Goal: Task Accomplishment & Management: Use online tool/utility

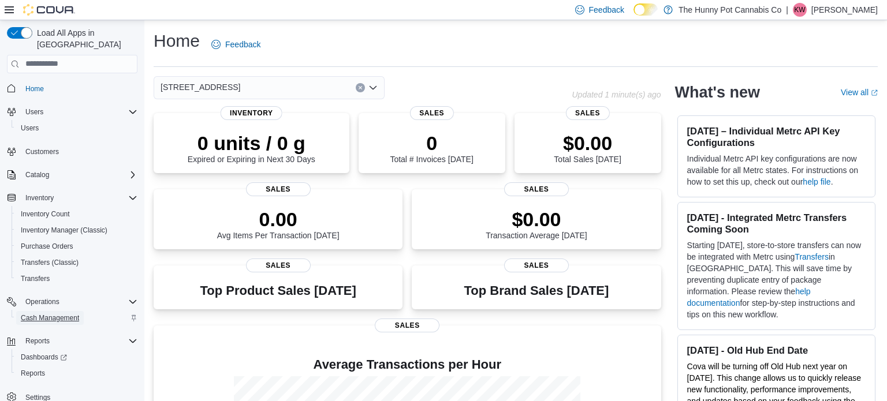
click at [46, 314] on span "Cash Management" at bounding box center [50, 318] width 58 height 9
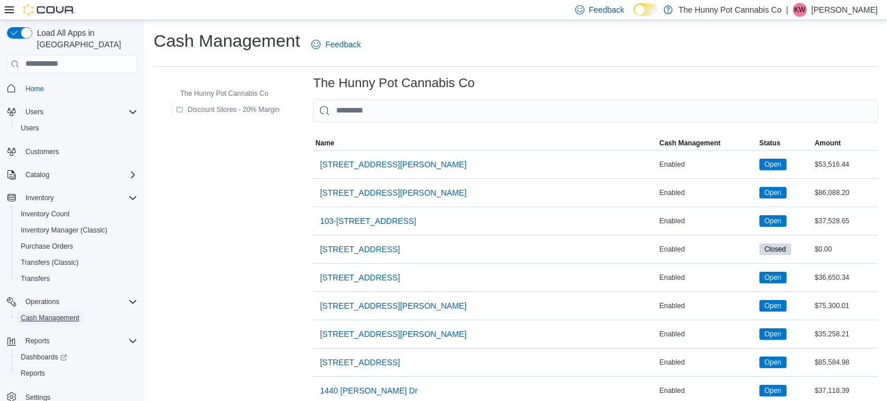
scroll to position [914, 0]
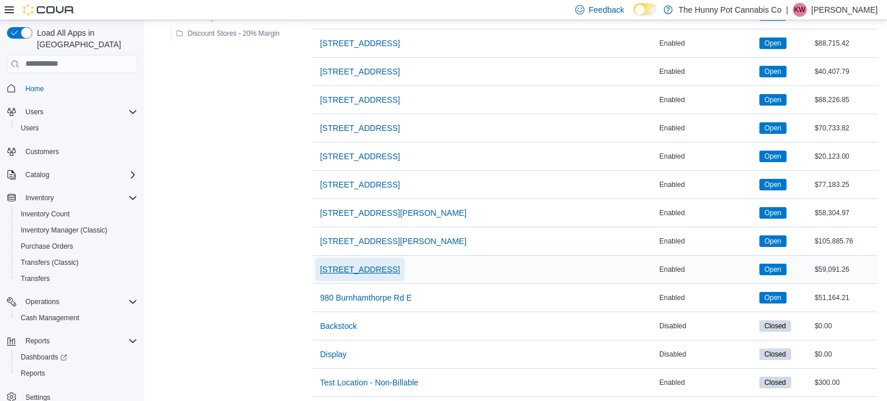
click at [360, 264] on span "[STREET_ADDRESS]" at bounding box center [360, 270] width 80 height 12
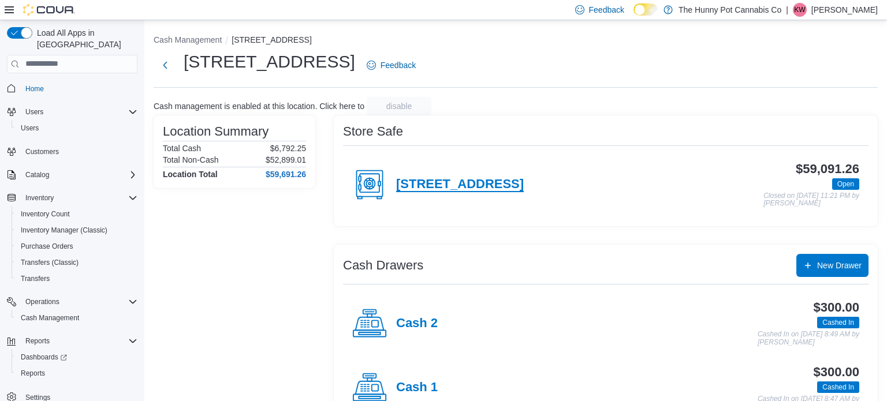
click at [449, 185] on h4 "[STREET_ADDRESS]" at bounding box center [460, 184] width 128 height 15
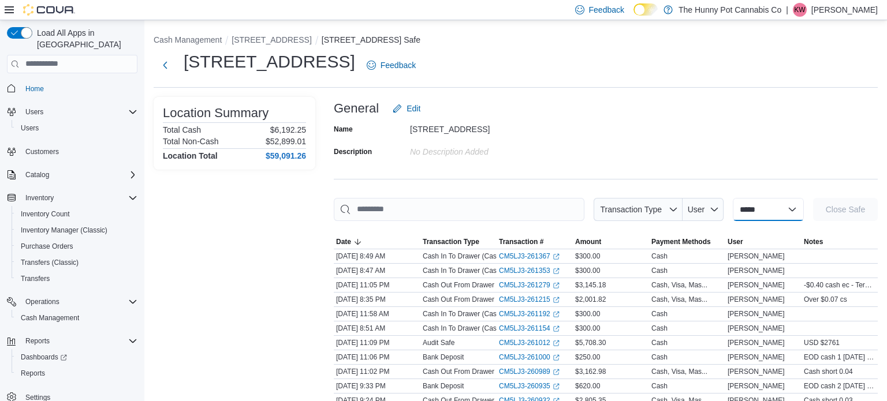
click at [763, 211] on select "**********" at bounding box center [768, 209] width 71 height 23
select select "**********"
click at [733, 198] on select "**********" at bounding box center [768, 209] width 71 height 23
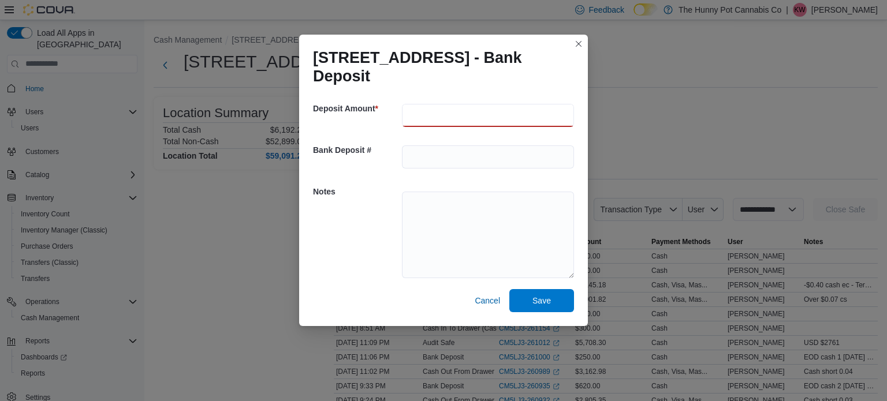
click at [502, 117] on input "number" at bounding box center [488, 115] width 172 height 23
type input "***"
click at [435, 211] on textarea at bounding box center [488, 235] width 172 height 87
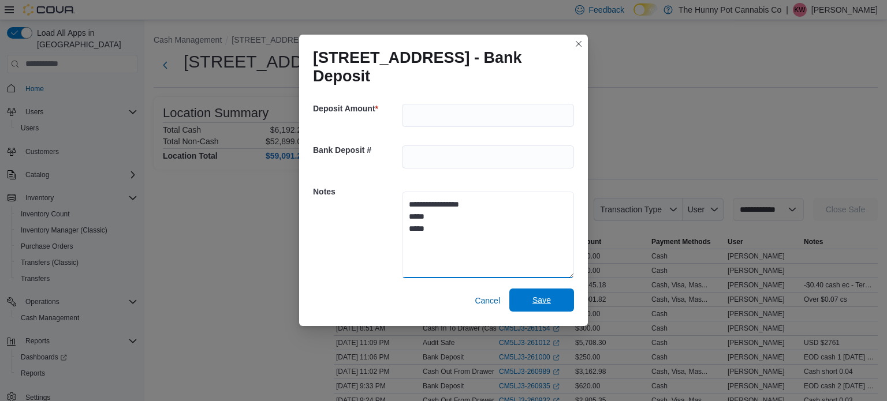
type textarea "**********"
click at [536, 295] on span "Save" at bounding box center [541, 300] width 51 height 23
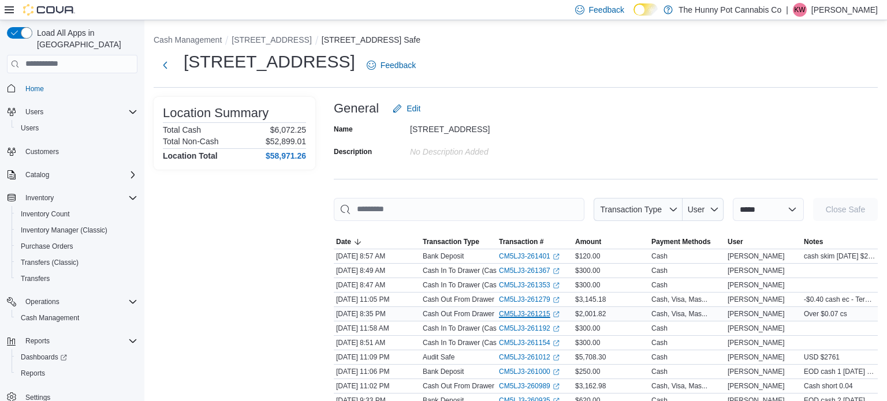
click at [536, 311] on link "CM5LJ3-261215 (opens in a new tab or window)" at bounding box center [529, 314] width 61 height 9
click at [763, 210] on select "**********" at bounding box center [768, 209] width 71 height 23
select select "**********"
click at [733, 198] on select "**********" at bounding box center [768, 209] width 71 height 23
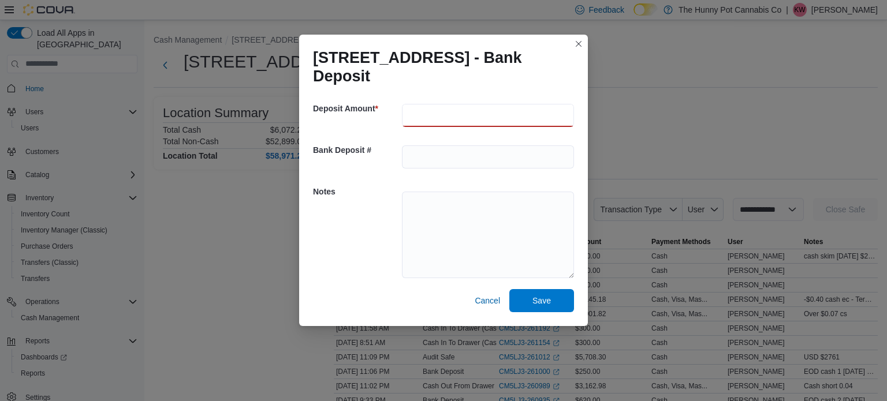
click at [455, 118] on input "number" at bounding box center [488, 115] width 172 height 23
type input "***"
click at [418, 217] on textarea at bounding box center [488, 235] width 172 height 87
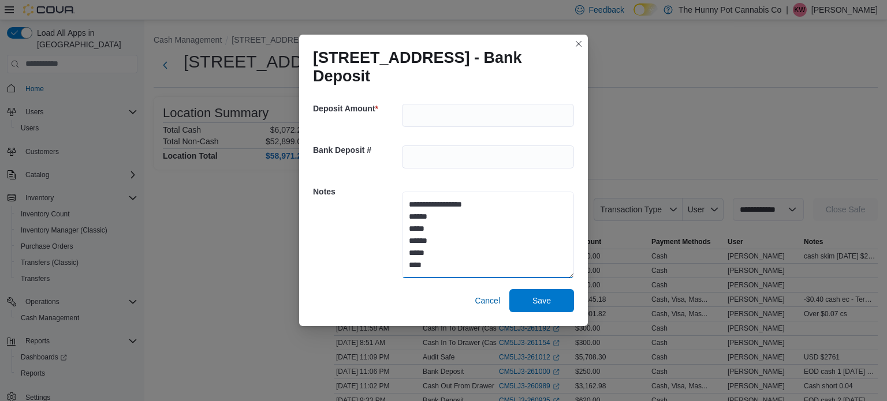
type textarea "**********"
click at [557, 307] on span "Save" at bounding box center [541, 300] width 51 height 23
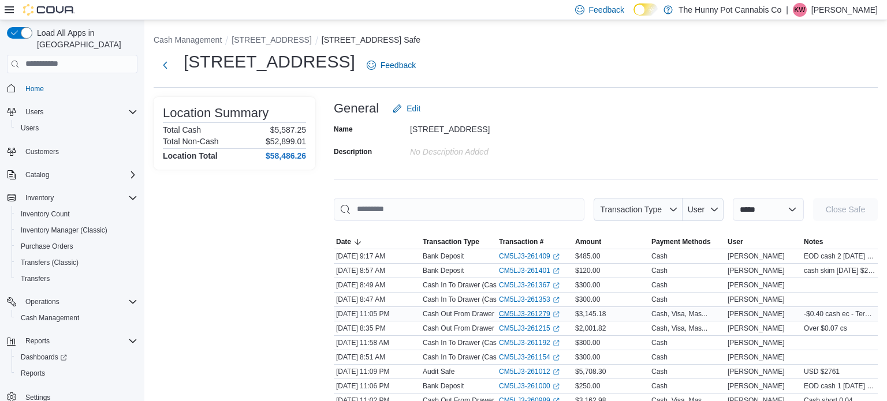
click at [545, 313] on link "CM5LJ3-261279 (opens in a new tab or window)" at bounding box center [529, 314] width 61 height 9
click at [777, 216] on select "**********" at bounding box center [768, 209] width 71 height 23
select select "**********"
click at [733, 198] on select "**********" at bounding box center [768, 209] width 71 height 23
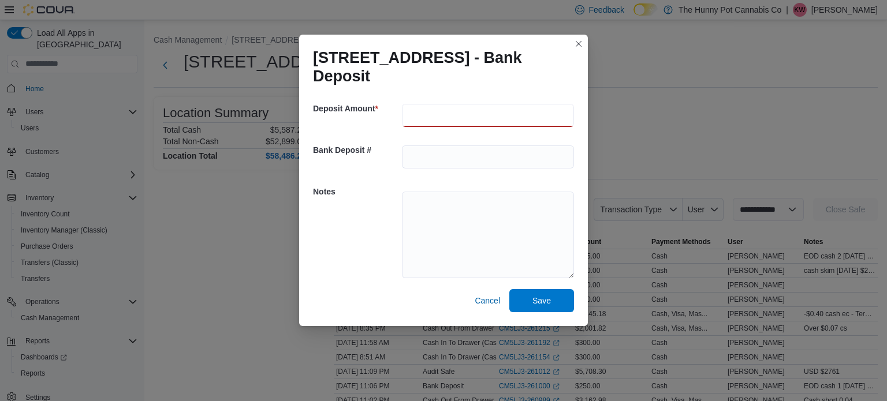
click at [480, 117] on input "number" at bounding box center [488, 115] width 172 height 23
type input "***"
click at [448, 201] on textarea at bounding box center [488, 235] width 172 height 87
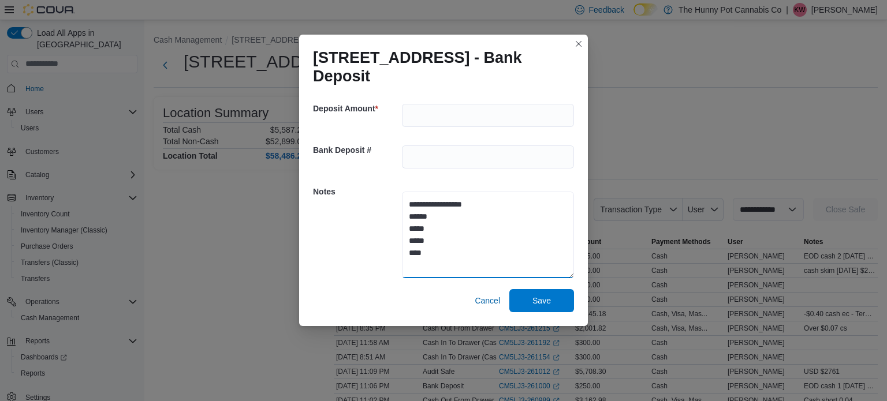
type textarea "**********"
click at [532, 295] on span "Save" at bounding box center [541, 300] width 51 height 23
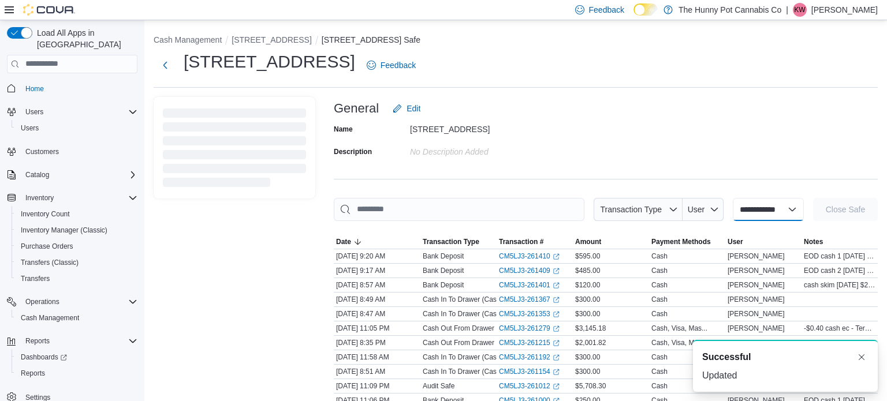
select select
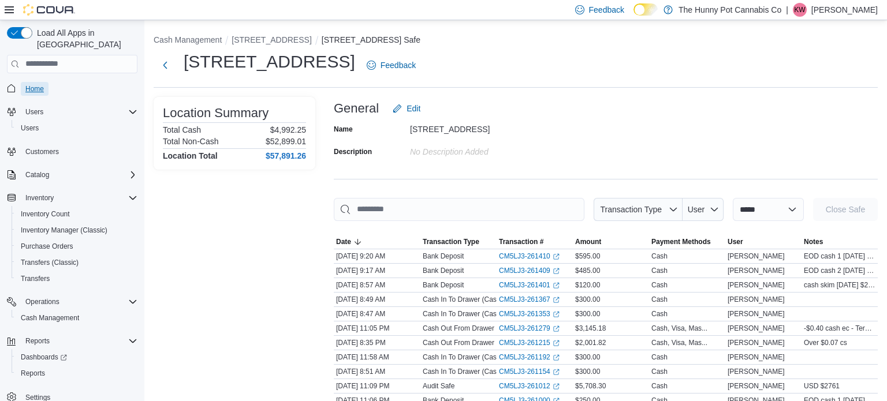
click at [32, 84] on span "Home" at bounding box center [34, 88] width 18 height 9
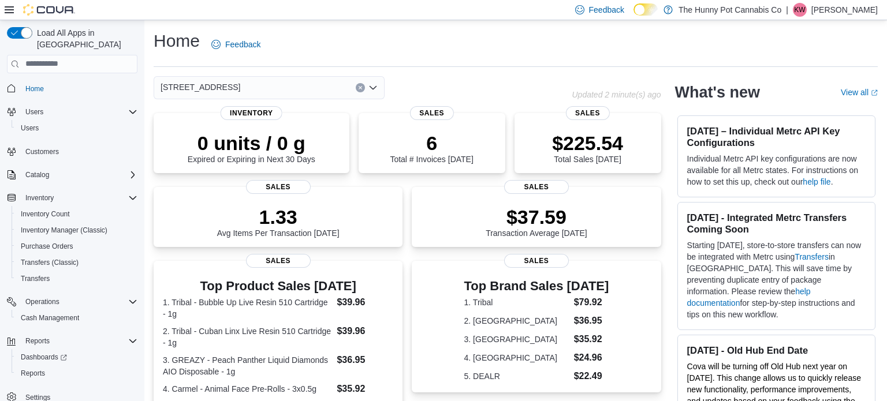
click at [363, 83] on button "Clear input" at bounding box center [360, 87] width 9 height 9
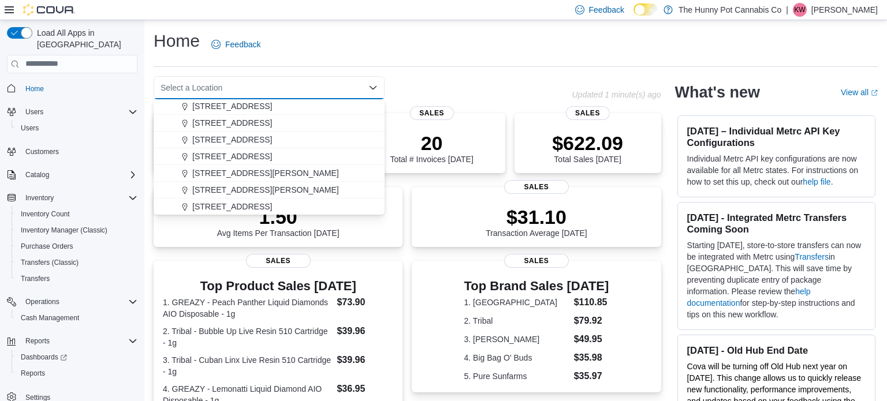
scroll to position [521, 0]
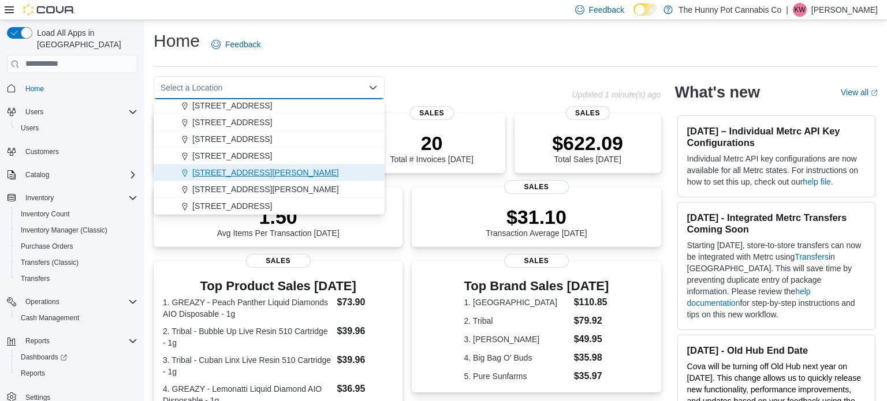
click at [248, 169] on span "6161 Thorold Stone Rd" at bounding box center [265, 173] width 147 height 12
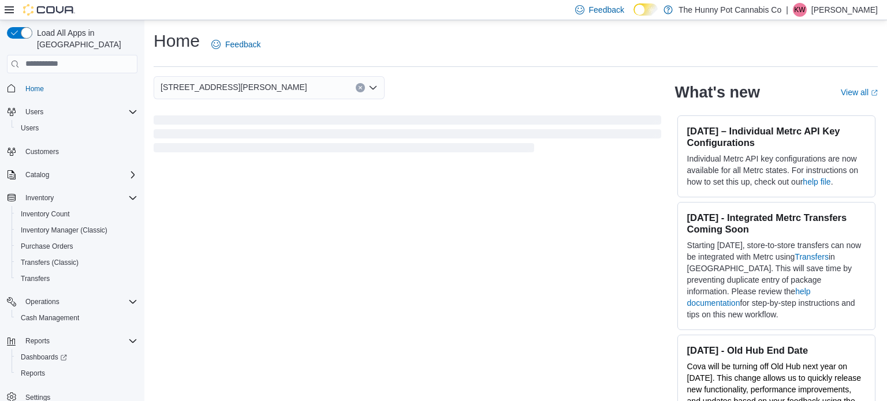
click at [444, 80] on div "6161 Thorold Stone Rd Combo box. Selected. 6161 Thorold Stone Rd. Press Backspa…" at bounding box center [408, 87] width 508 height 23
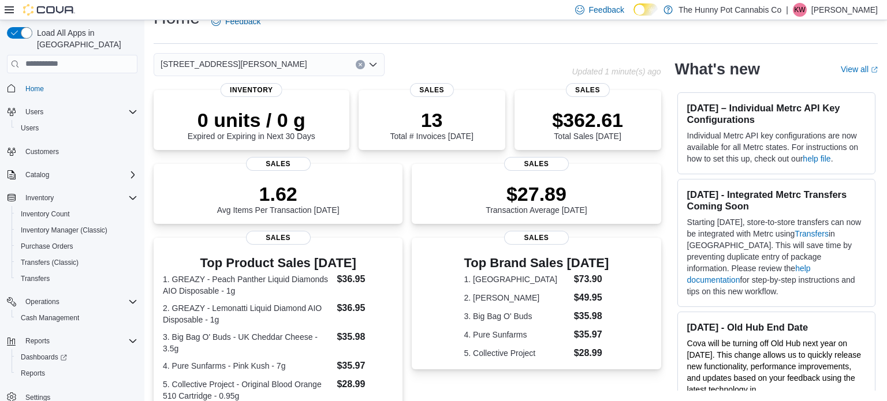
scroll to position [0, 0]
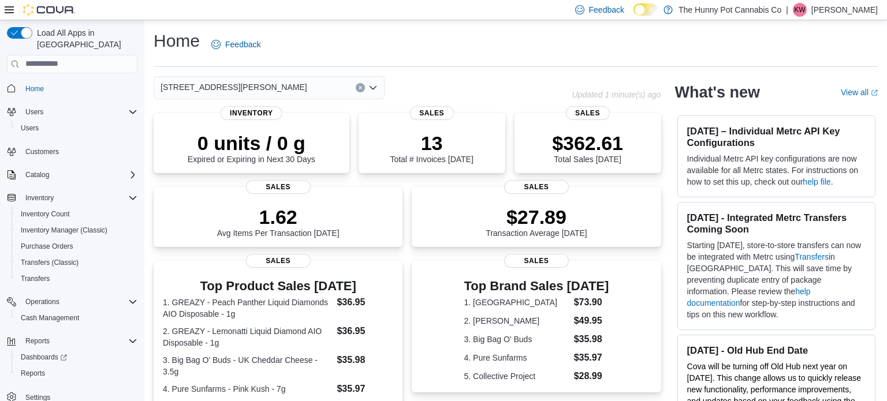
click at [360, 88] on icon "Clear input" at bounding box center [360, 87] width 5 height 5
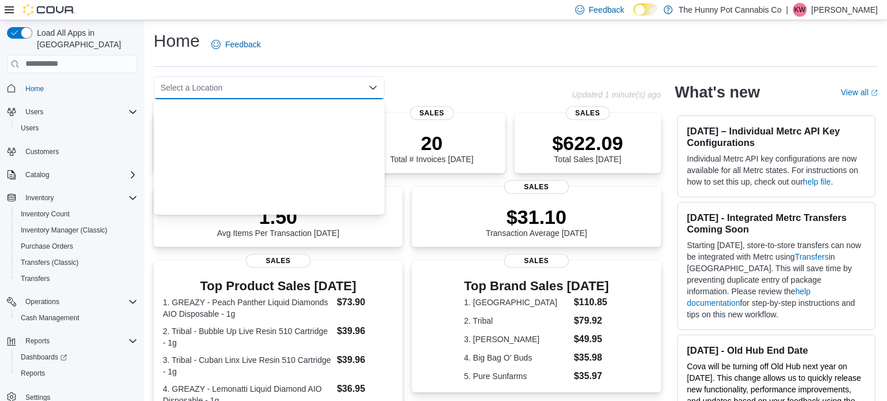
scroll to position [605, 0]
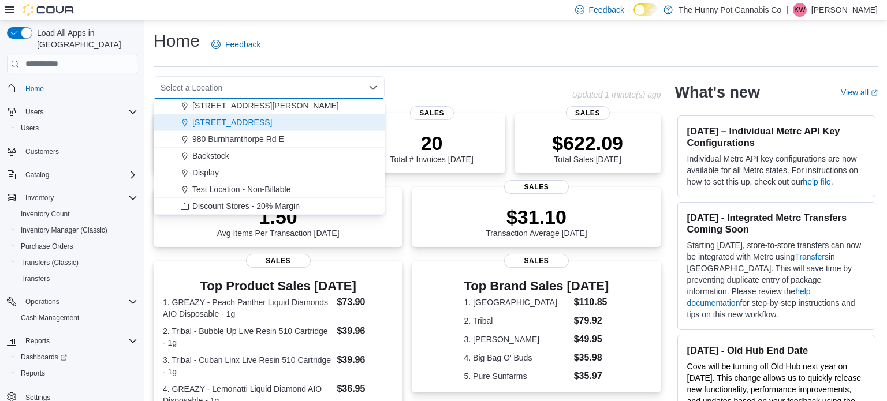
click at [229, 122] on span "7481 Oakwood Drive" at bounding box center [232, 123] width 80 height 12
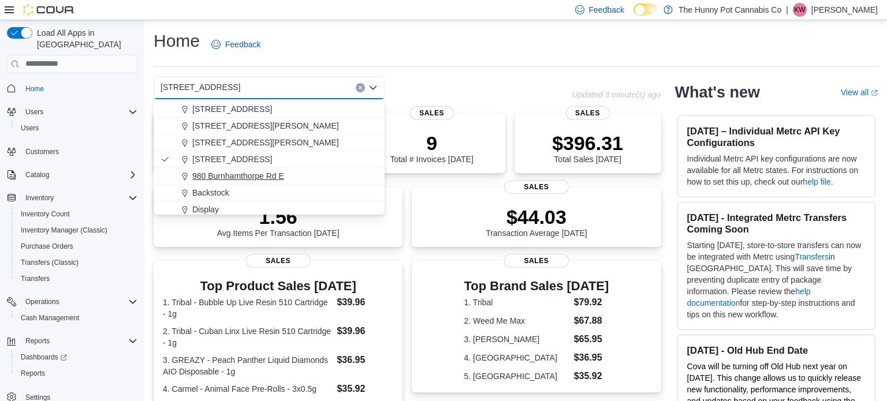
scroll to position [567, 0]
click at [226, 130] on span "6161 Thorold Stone Rd" at bounding box center [265, 127] width 147 height 12
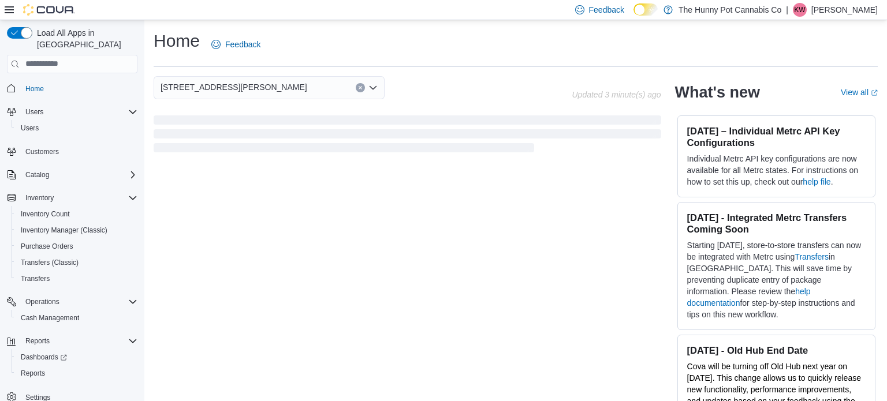
click at [428, 72] on div "Home Feedback 6161 Thorold Stone Rd Combo box. Selected. 6161 Thorold Stone Rd.…" at bounding box center [515, 221] width 743 height 403
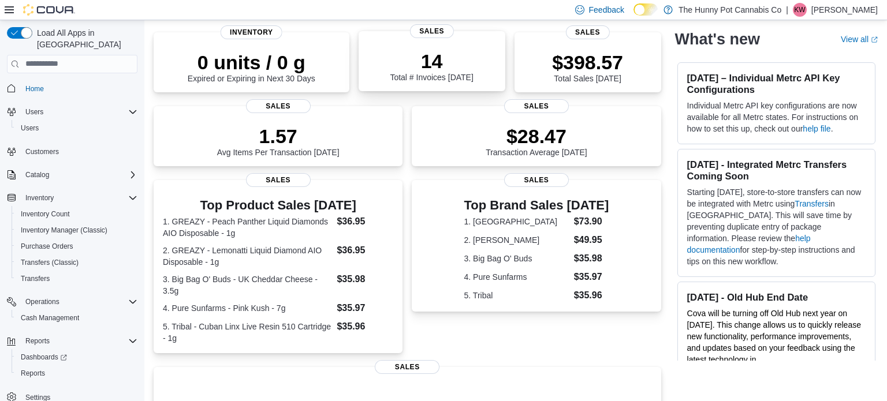
scroll to position [0, 0]
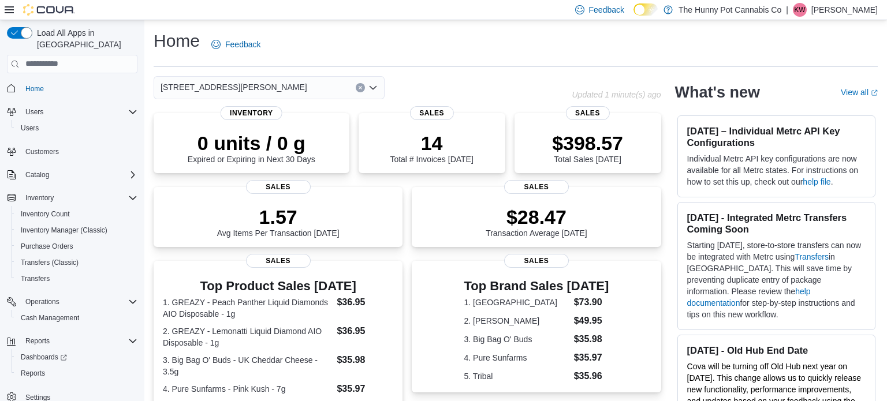
click at [359, 87] on icon "Clear input" at bounding box center [360, 87] width 5 height 5
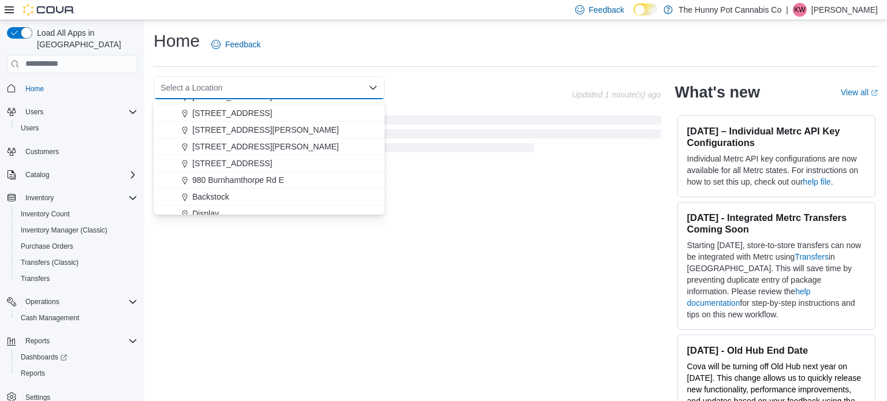
scroll to position [559, 0]
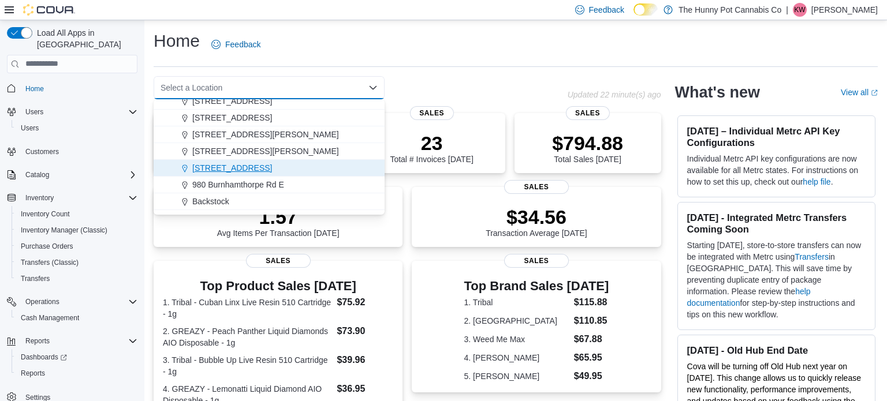
click at [238, 162] on span "7481 Oakwood Drive" at bounding box center [232, 168] width 80 height 12
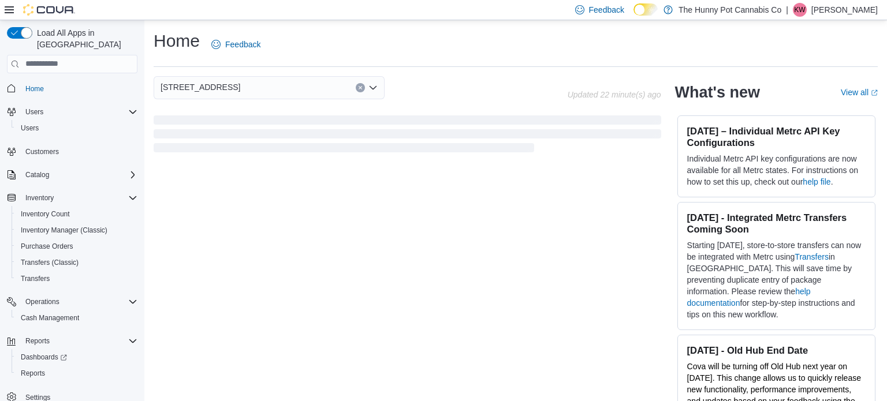
click at [441, 44] on div "Home Feedback" at bounding box center [516, 44] width 724 height 30
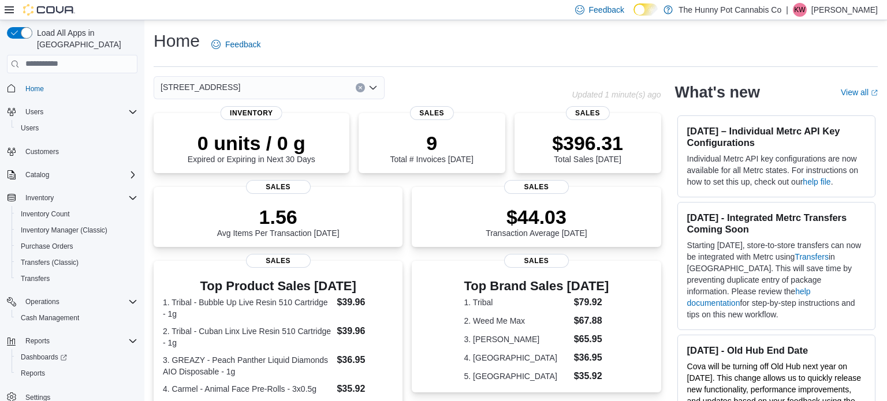
click at [358, 87] on icon "Clear input" at bounding box center [360, 87] width 5 height 5
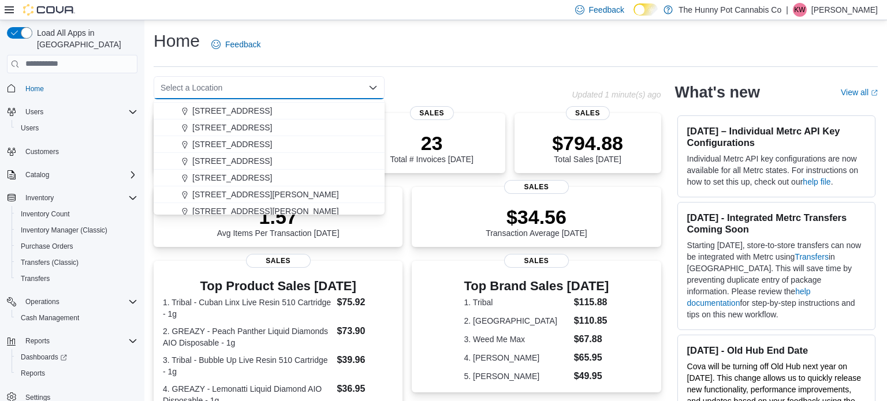
scroll to position [514, 0]
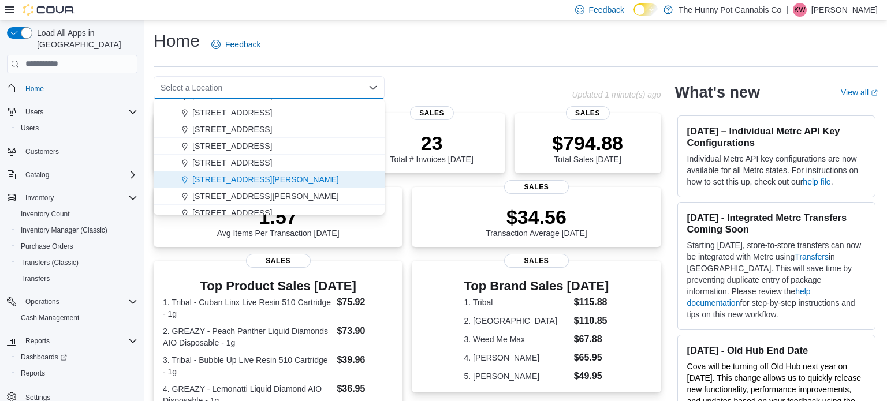
click at [235, 175] on span "6161 Thorold Stone Rd" at bounding box center [265, 180] width 147 height 12
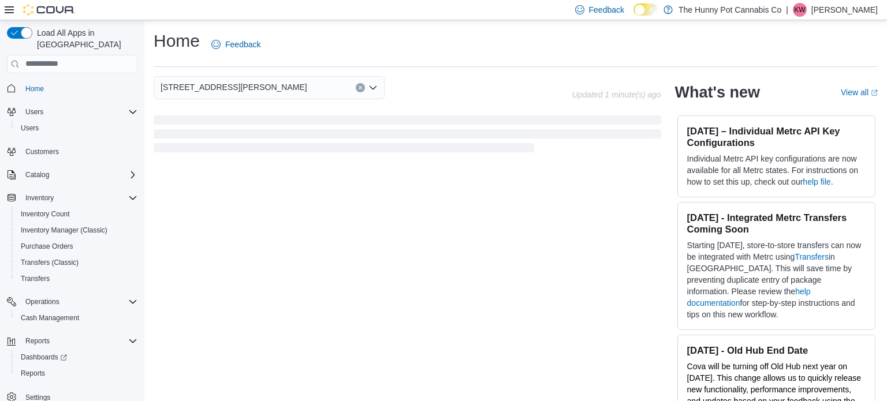
click at [418, 70] on div "Home Feedback 6161 Thorold Stone Rd Combo box. Selected. 6161 Thorold Stone Rd.…" at bounding box center [515, 221] width 743 height 403
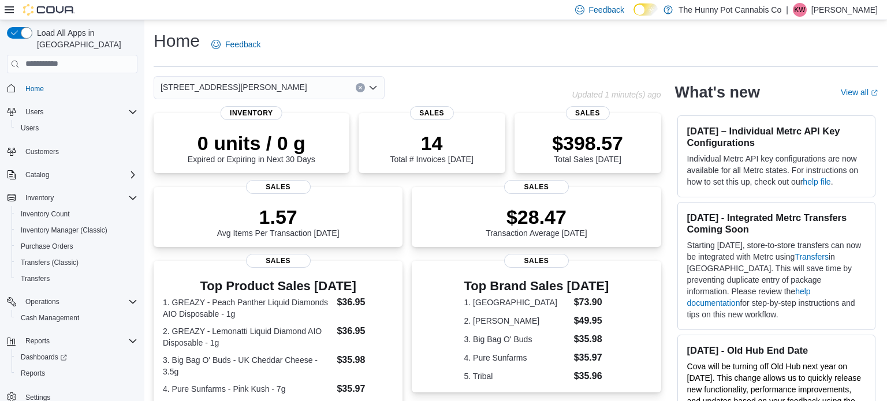
click at [360, 86] on icon "Clear input" at bounding box center [360, 87] width 5 height 5
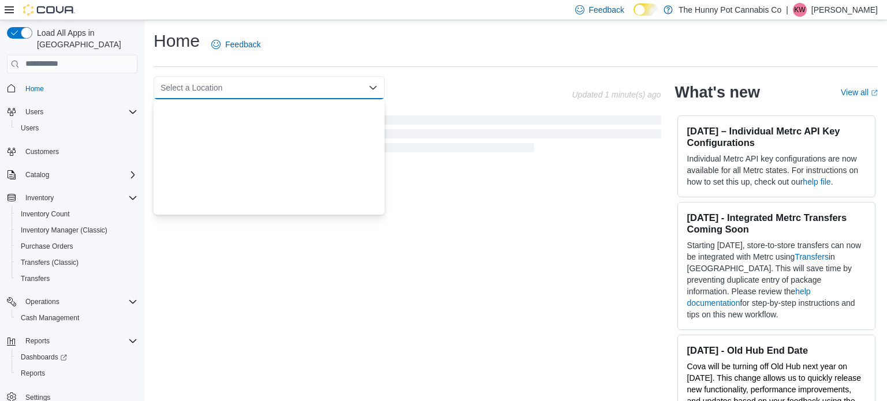
scroll to position [605, 0]
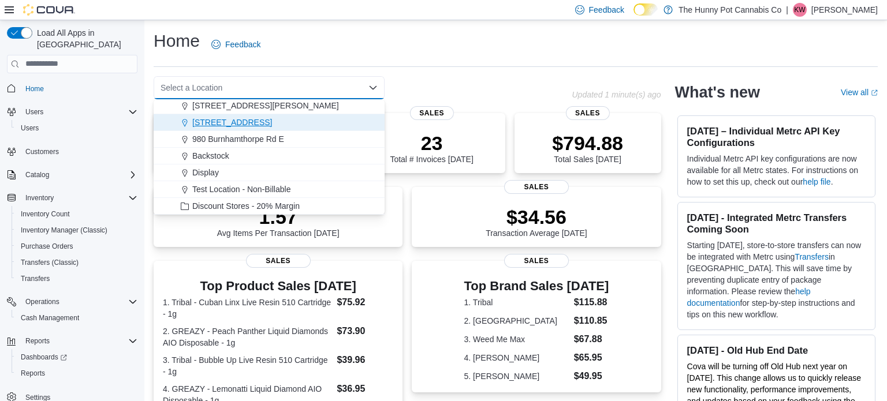
click at [239, 121] on span "7481 Oakwood Drive" at bounding box center [232, 123] width 80 height 12
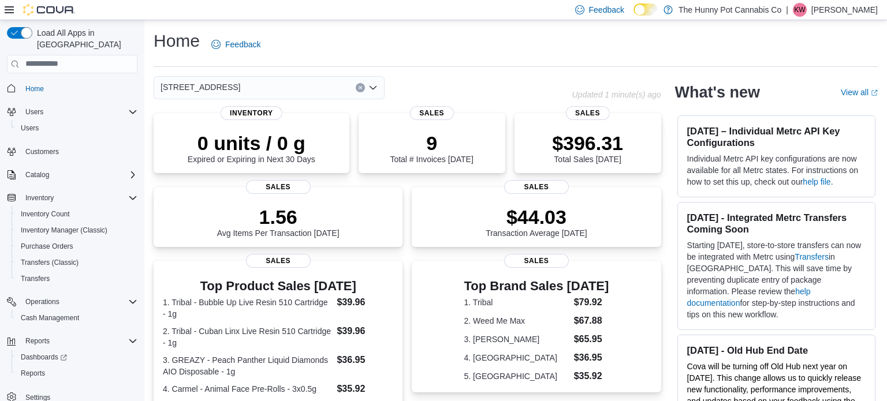
click at [472, 69] on div "Home Feedback 7481 Oakwood Drive Combo box. Selected. 7481 Oakwood Drive. Press…" at bounding box center [515, 355] width 743 height 670
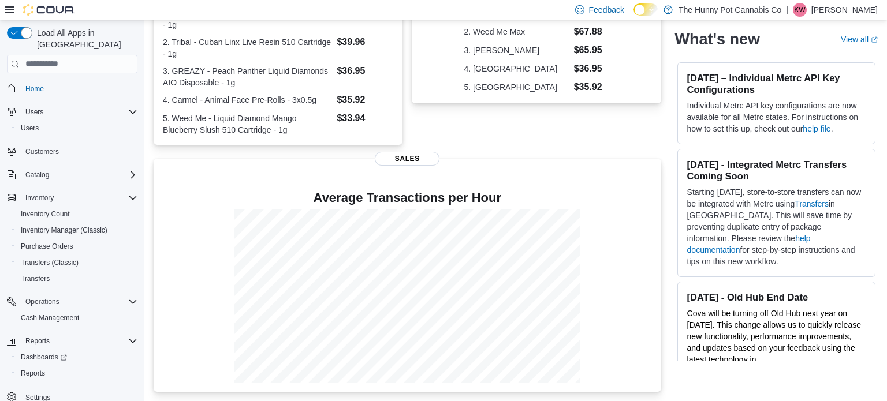
scroll to position [0, 0]
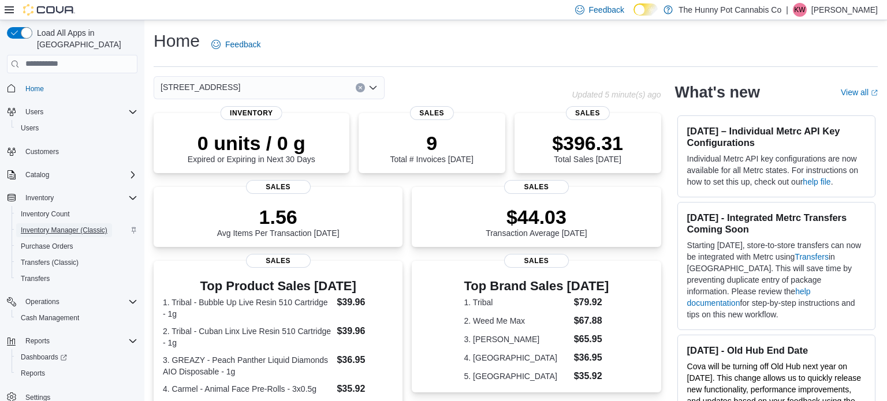
click at [73, 226] on span "Inventory Manager (Classic)" at bounding box center [64, 230] width 87 height 9
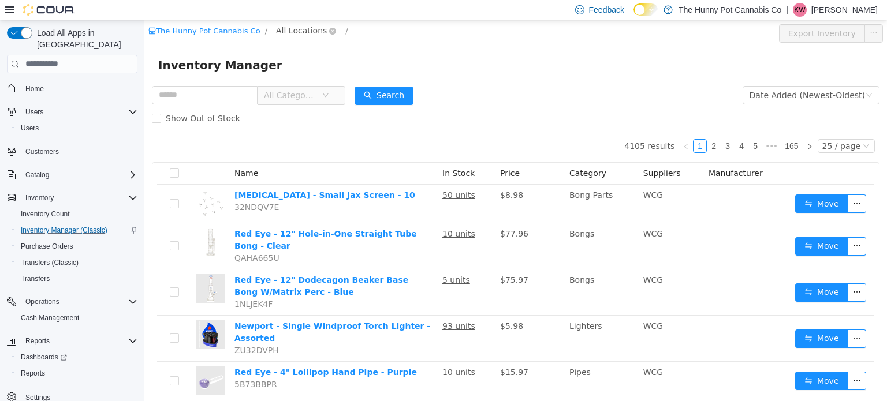
click at [291, 33] on span "All Locations" at bounding box center [301, 30] width 51 height 13
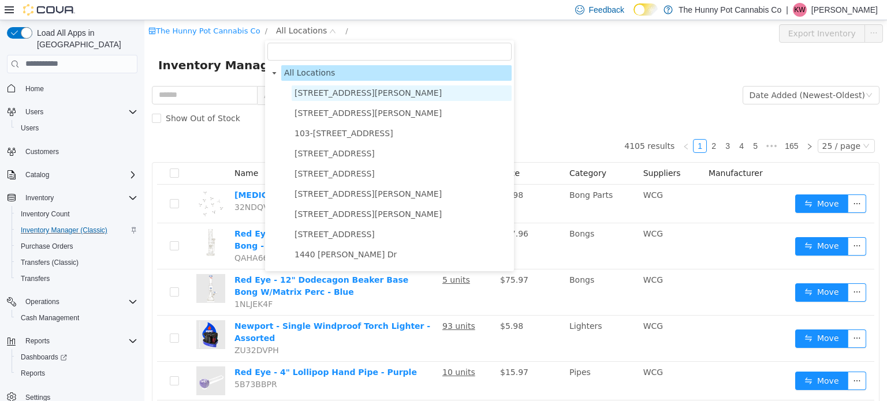
scroll to position [662, 0]
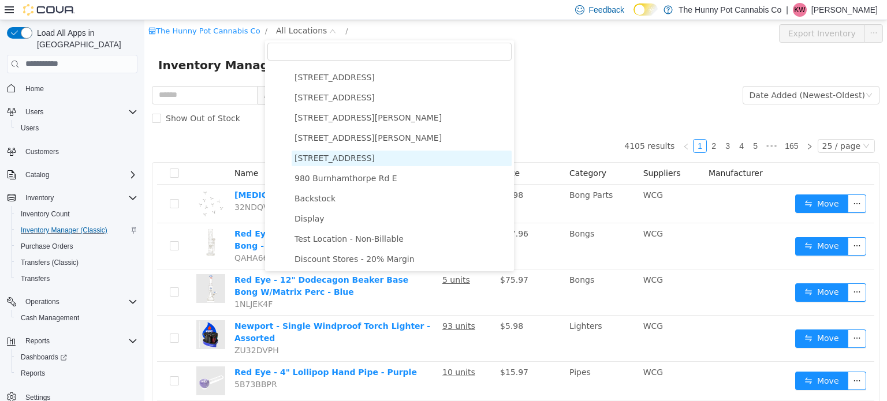
click at [307, 157] on span "7481 Oakwood Drive" at bounding box center [335, 157] width 80 height 9
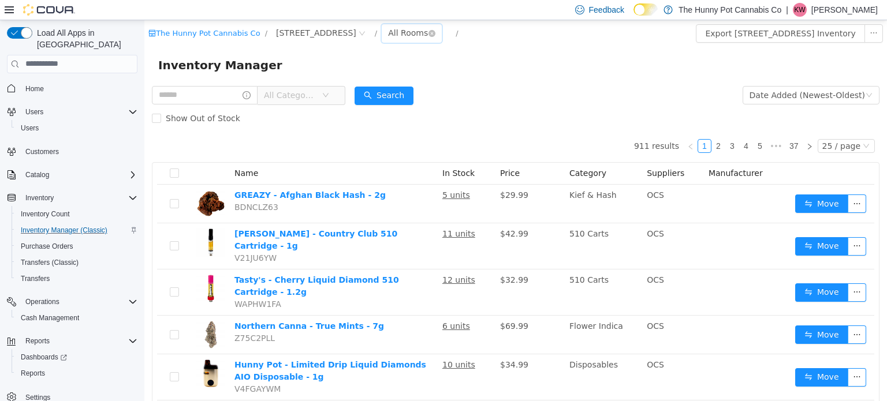
click at [399, 27] on div "All Rooms" at bounding box center [408, 32] width 40 height 17
click at [395, 124] on li "Benched (Inactive)" at bounding box center [404, 130] width 69 height 18
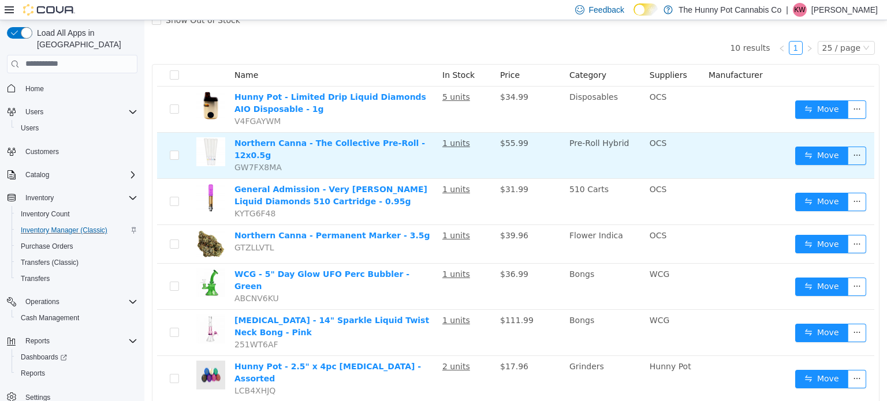
scroll to position [97, 0]
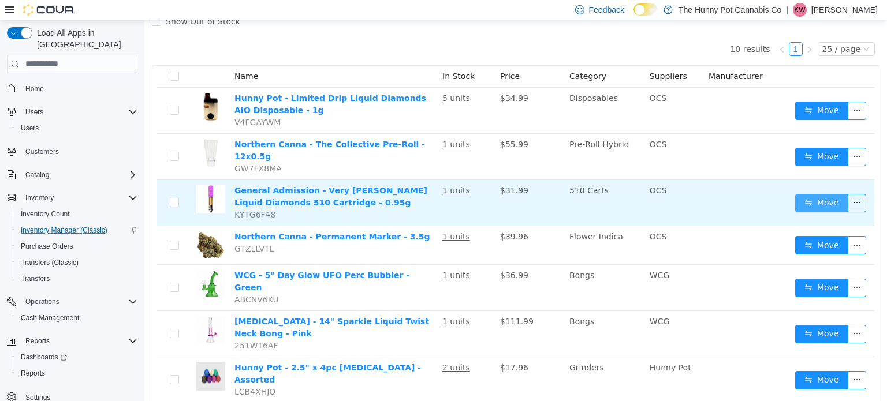
click at [811, 193] on button "Move" at bounding box center [821, 202] width 53 height 18
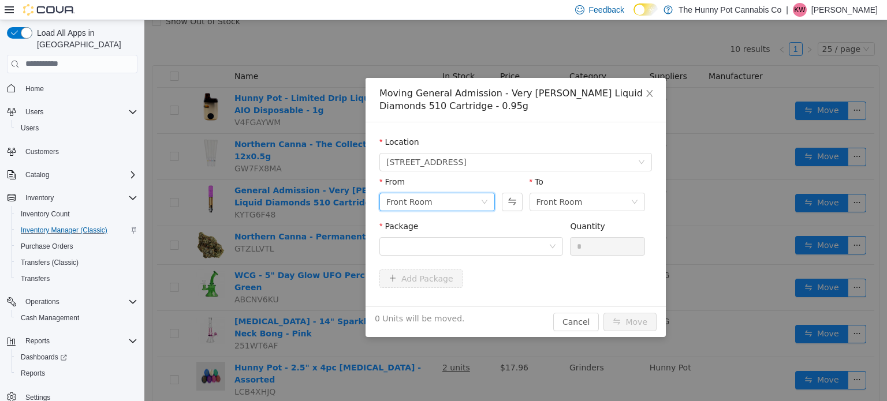
click at [486, 199] on icon "icon: down" at bounding box center [484, 201] width 7 height 7
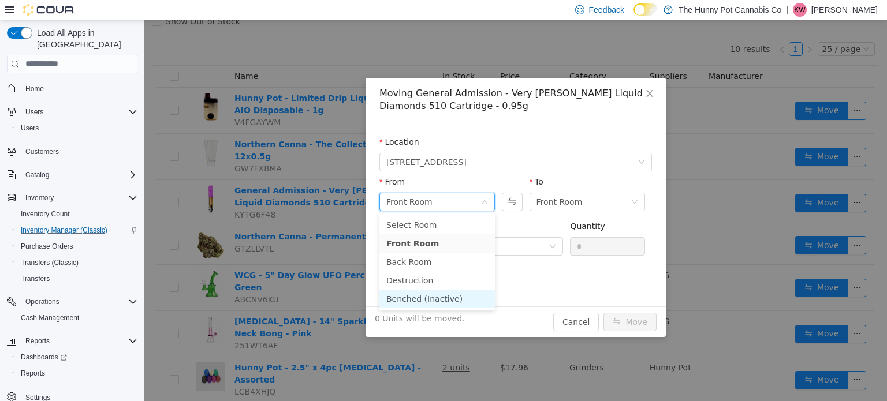
click at [442, 296] on li "Benched (Inactive)" at bounding box center [436, 298] width 115 height 18
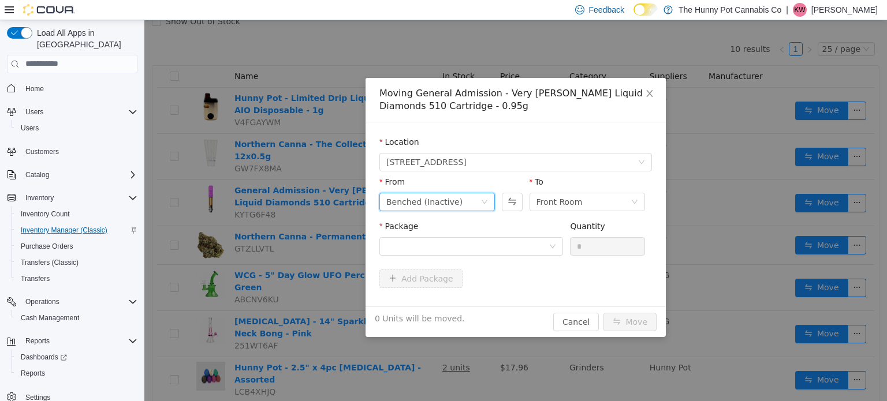
click at [622, 214] on div "To Front Room" at bounding box center [587, 196] width 115 height 40
click at [613, 204] on div "Front Room" at bounding box center [583, 201] width 94 height 17
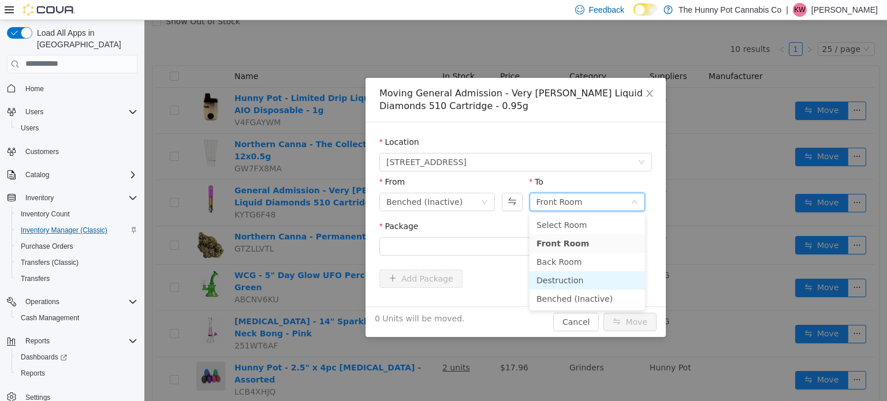
click at [565, 279] on li "Destruction" at bounding box center [587, 280] width 115 height 18
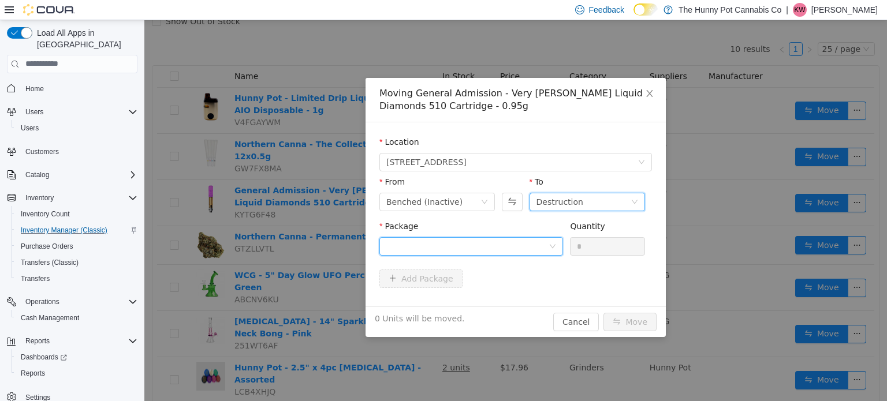
click at [515, 252] on div at bounding box center [467, 245] width 162 height 17
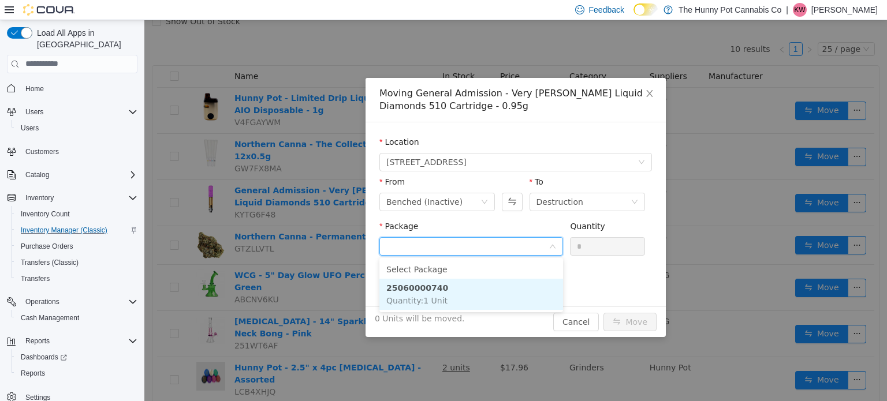
click at [500, 295] on li "25060000740 Quantity : 1 Unit" at bounding box center [471, 293] width 184 height 31
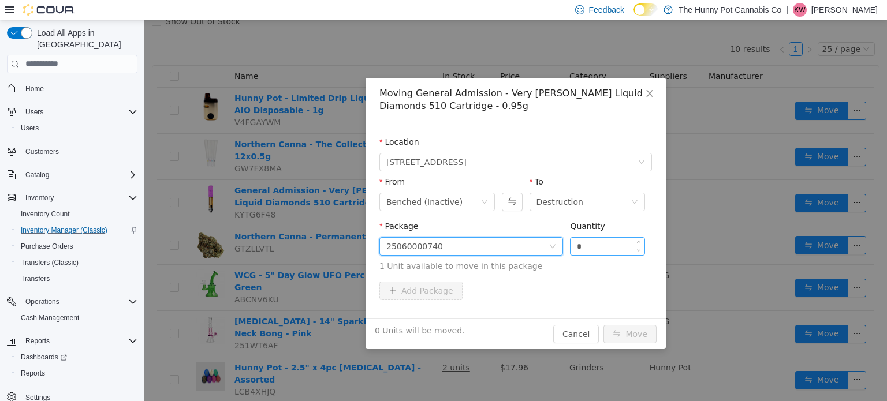
click at [639, 244] on span "Decrease Value" at bounding box center [638, 249] width 12 height 10
click at [639, 240] on span "Increase Value" at bounding box center [638, 242] width 12 height 10
type input "*"
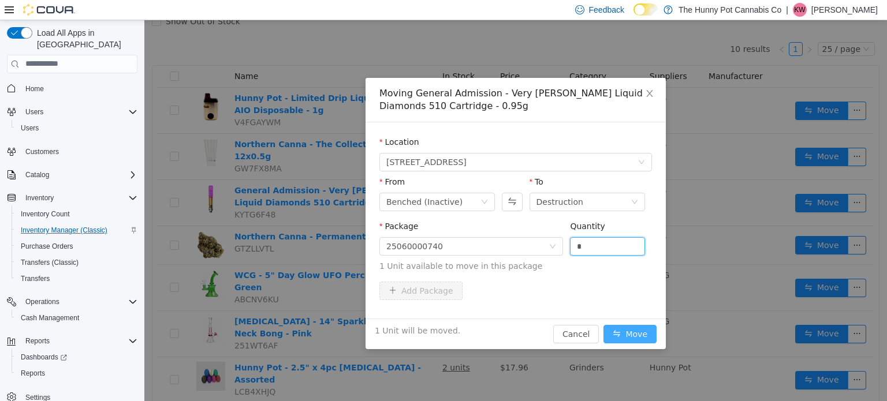
click at [629, 331] on button "Move" at bounding box center [629, 334] width 53 height 18
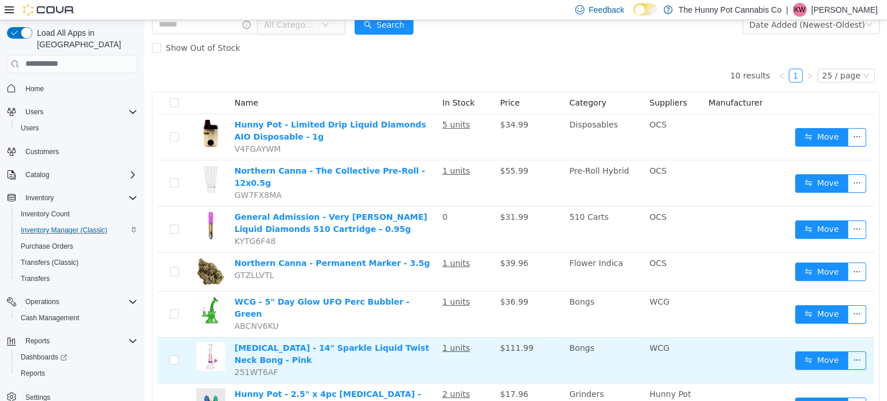
scroll to position [62, 0]
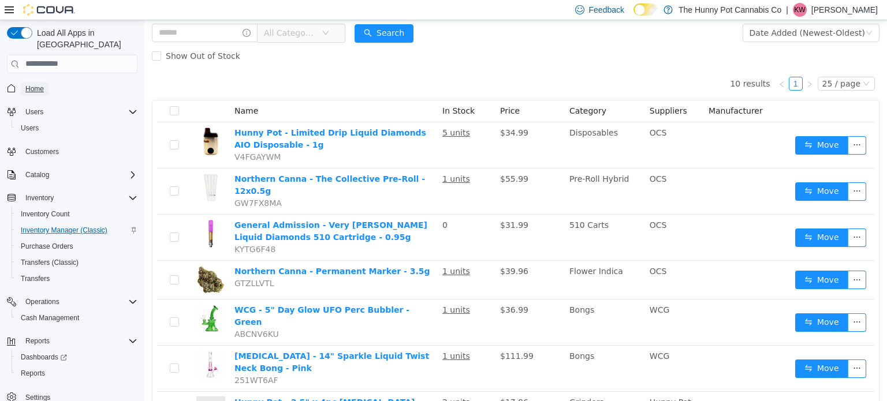
click at [40, 84] on span "Home" at bounding box center [34, 88] width 18 height 9
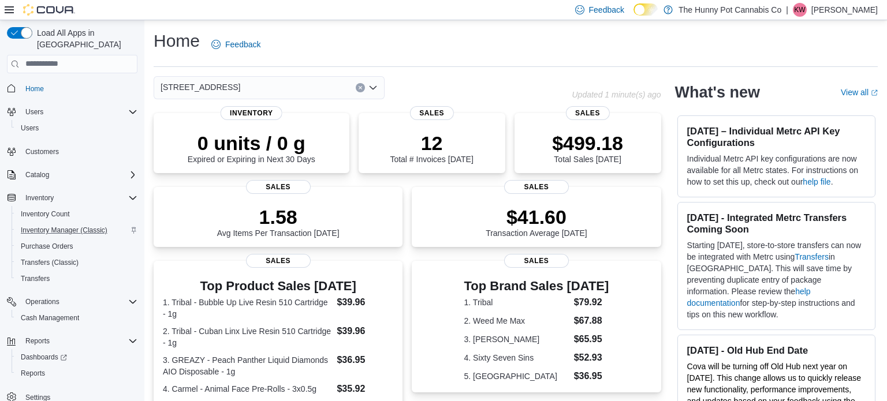
click at [359, 87] on icon "Clear input" at bounding box center [360, 87] width 3 height 3
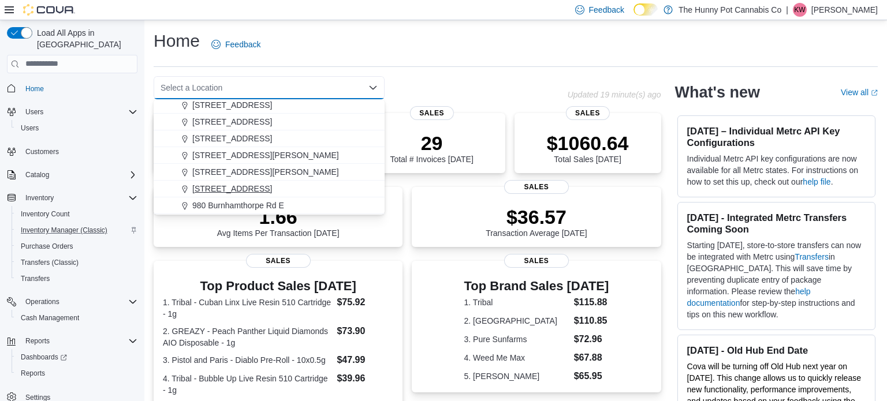
scroll to position [538, 0]
click at [237, 153] on span "6161 Thorold Stone Rd" at bounding box center [265, 156] width 147 height 12
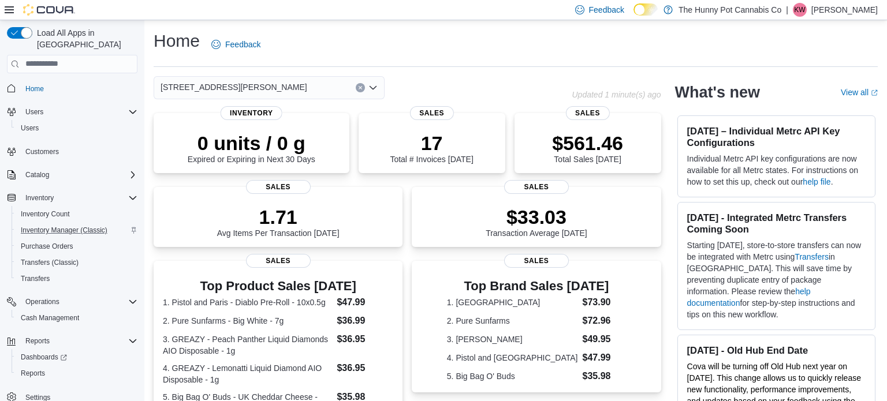
click at [436, 78] on div "6161 Thorold Stone Rd Combo box. Selected. 6161 Thorold Stone Rd. Press Backspa…" at bounding box center [363, 87] width 418 height 23
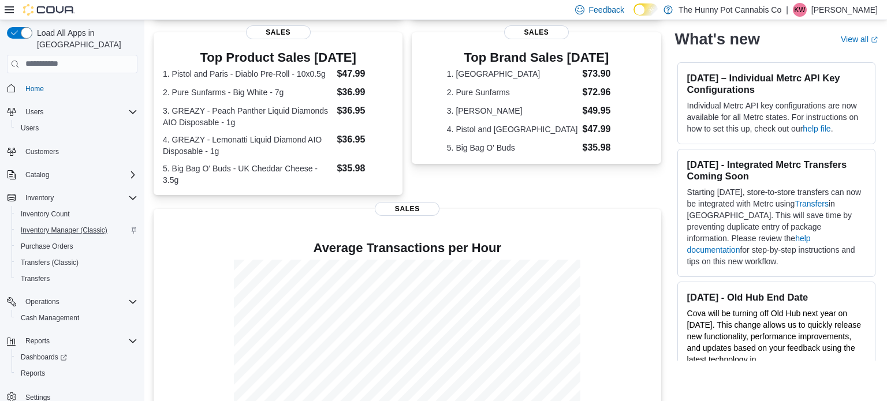
scroll to position [0, 0]
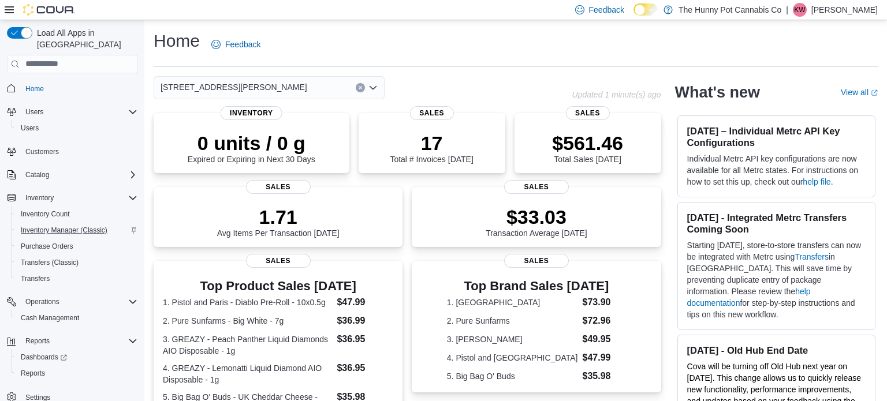
click at [361, 87] on icon "Clear input" at bounding box center [360, 87] width 5 height 5
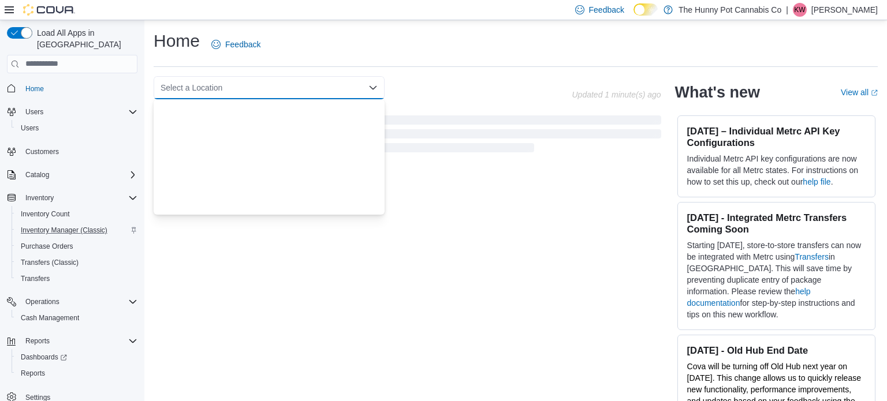
scroll to position [605, 0]
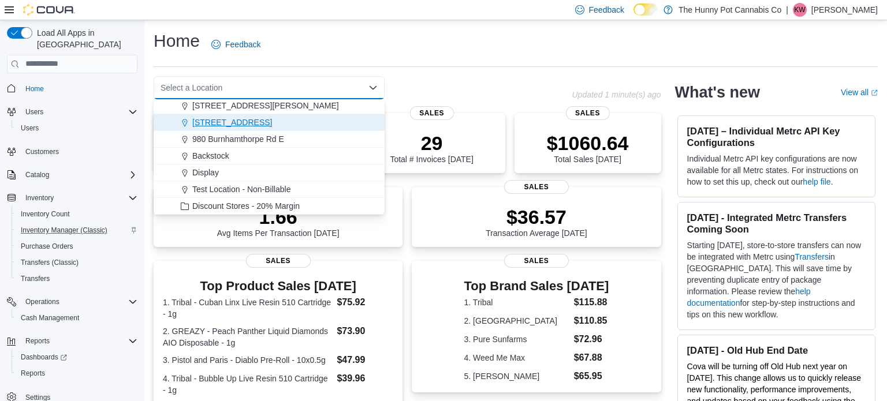
click at [235, 122] on span "7481 Oakwood Drive" at bounding box center [232, 123] width 80 height 12
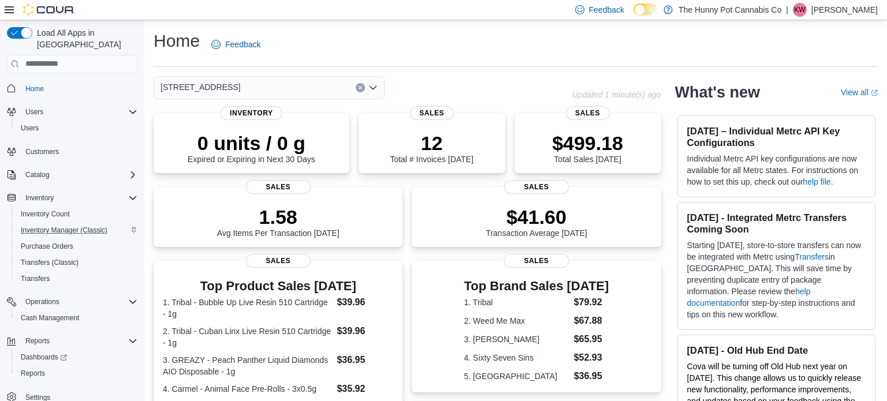
click at [435, 69] on div "Home Feedback 7481 Oakwood Drive Combo box. Selected. 7481 Oakwood Drive. Press…" at bounding box center [515, 355] width 743 height 670
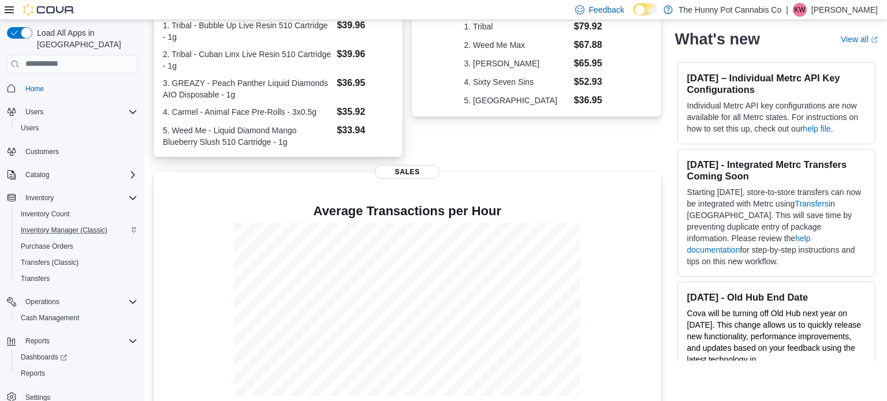
scroll to position [0, 0]
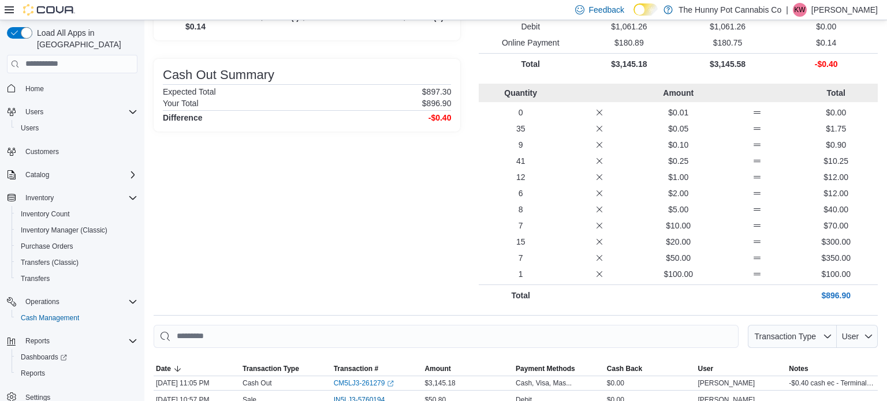
scroll to position [147, 0]
